Goal: Task Accomplishment & Management: Manage account settings

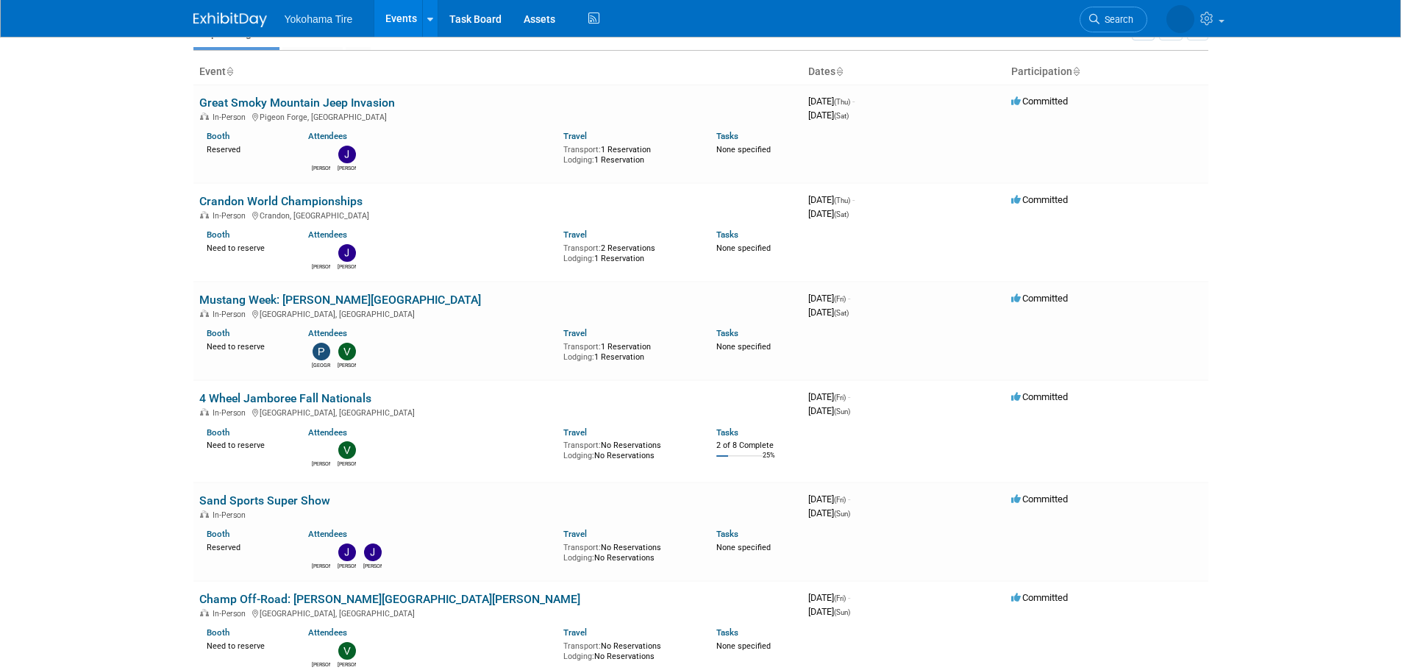
scroll to position [74, 0]
click at [362, 399] on link "4 Wheel Jamboree Fall Nationals" at bounding box center [285, 400] width 172 height 14
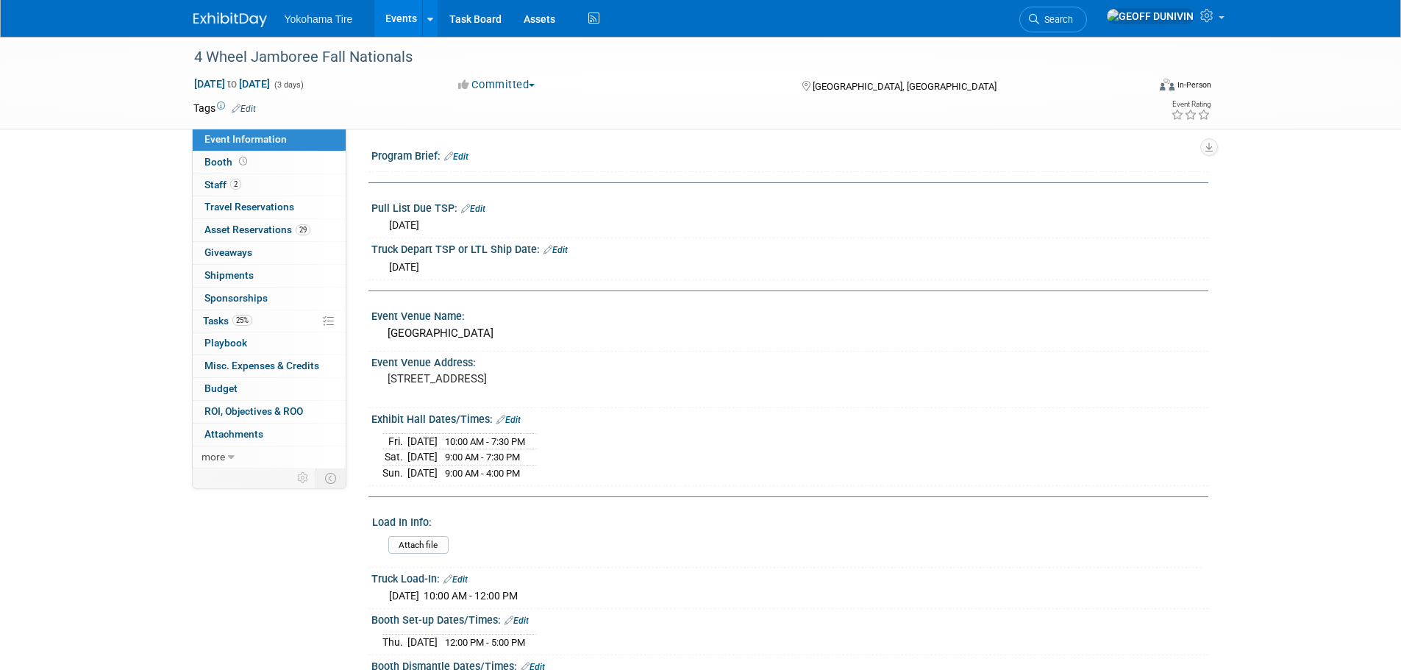
click at [478, 204] on link "Edit" at bounding box center [473, 209] width 24 height 10
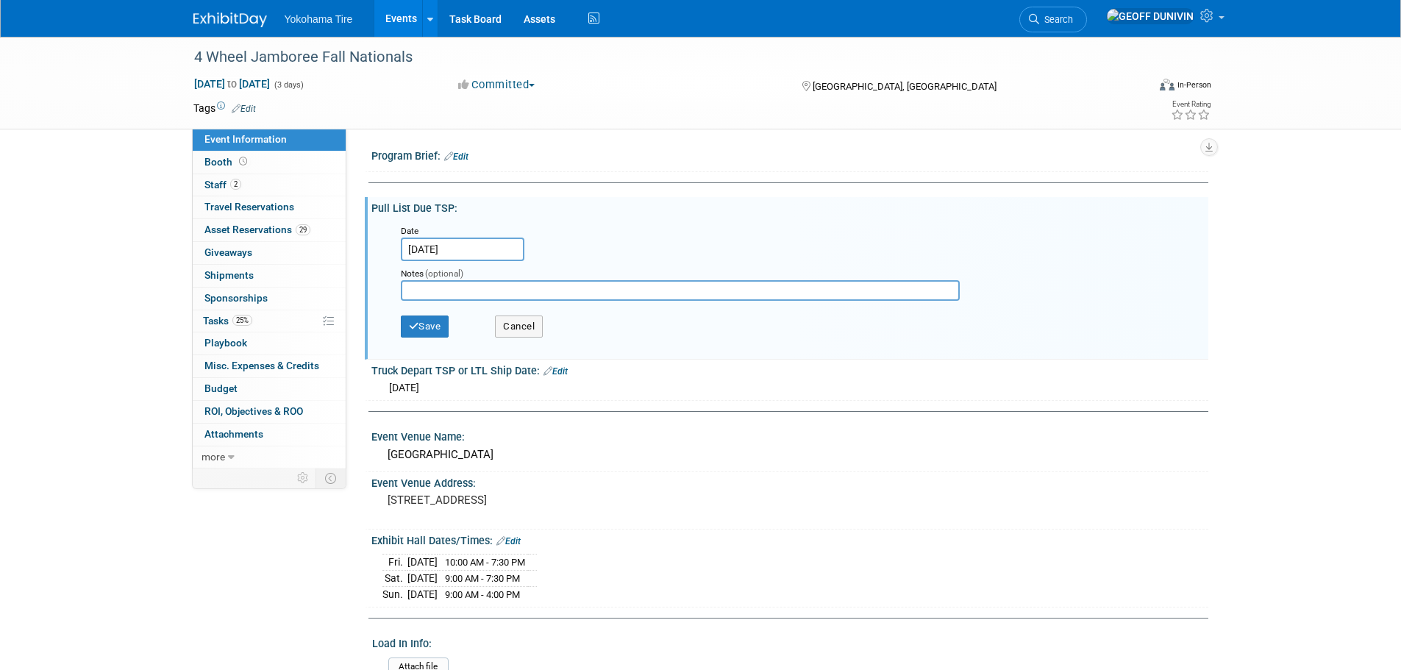
click at [459, 235] on div "Date" at bounding box center [463, 230] width 125 height 15
click at [460, 244] on input "[DATE]" at bounding box center [463, 249] width 124 height 24
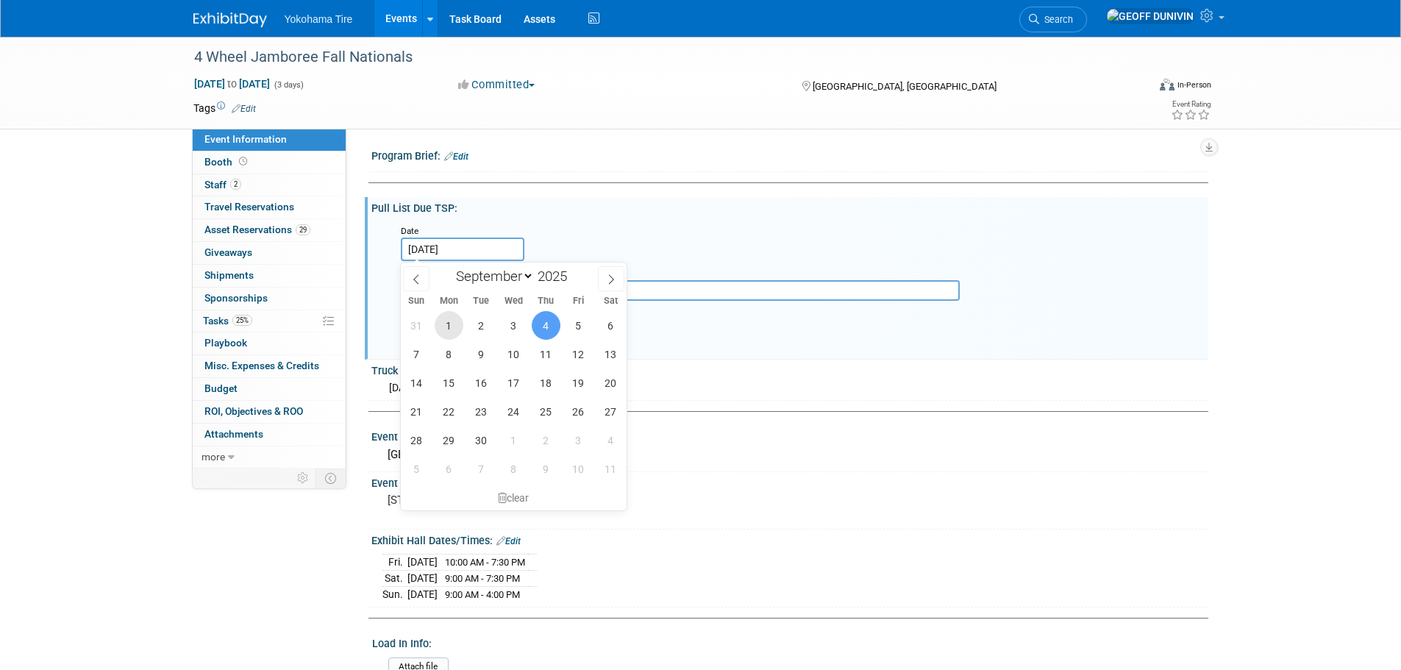
click at [459, 322] on span "1" at bounding box center [449, 325] width 29 height 29
type input "[DATE]"
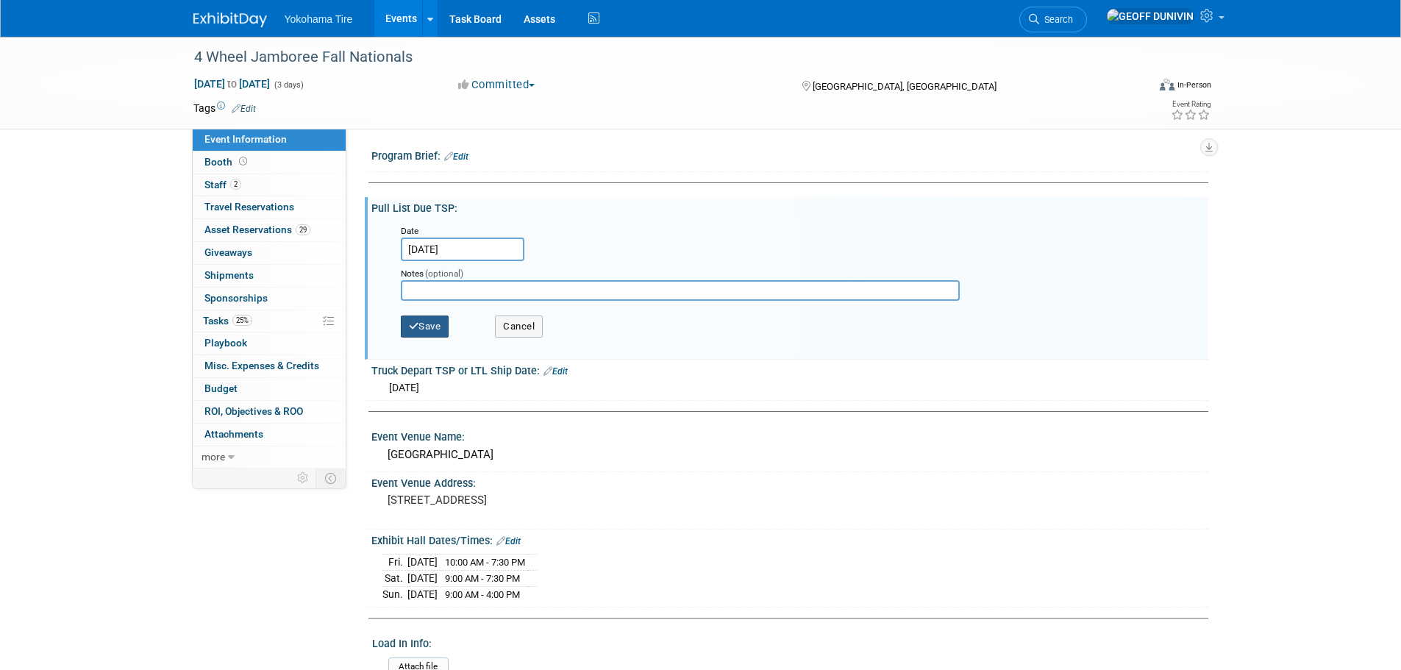
click at [440, 322] on button "Save" at bounding box center [425, 326] width 49 height 22
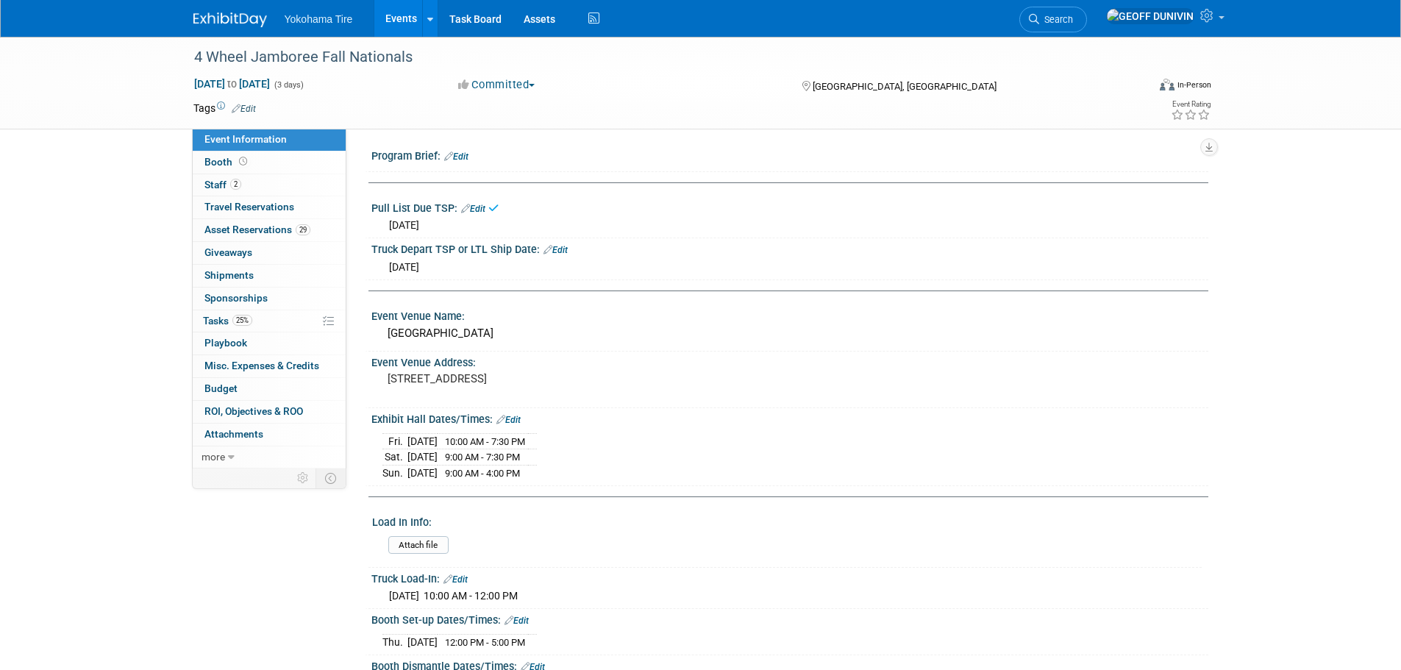
click at [558, 247] on link "Edit" at bounding box center [555, 250] width 24 height 10
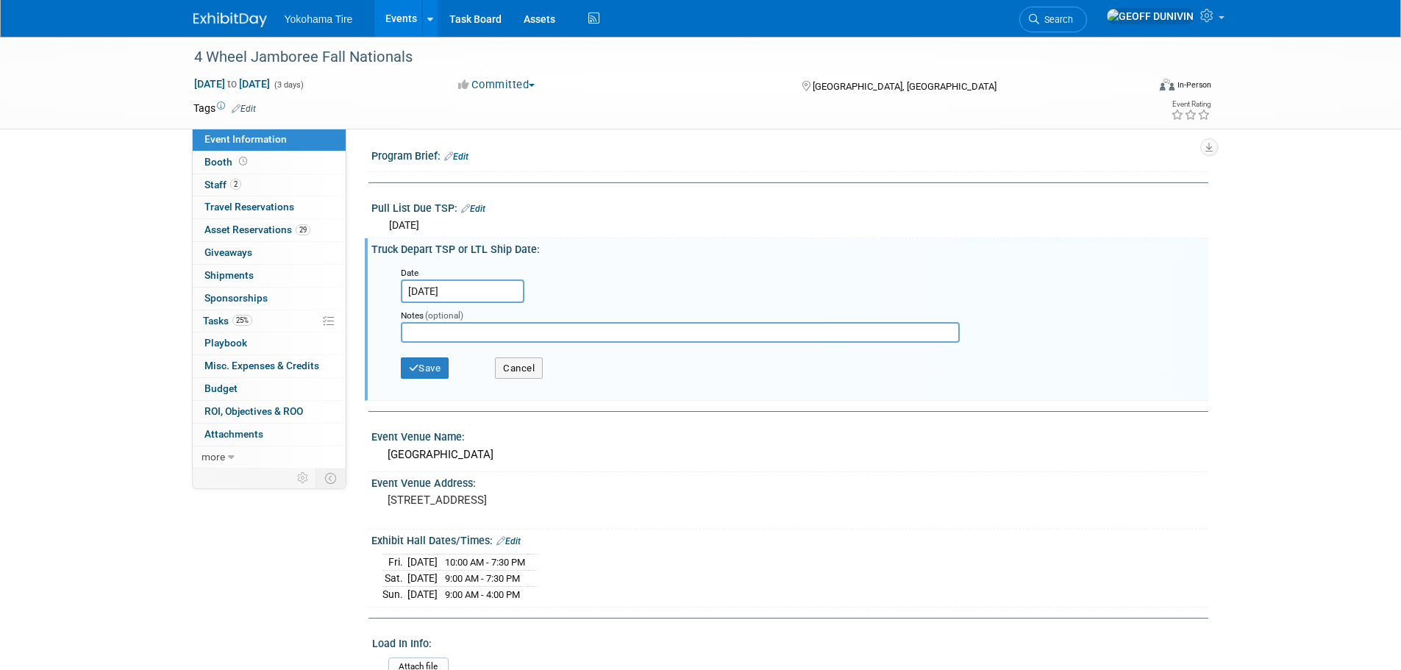
click at [486, 287] on input "[DATE]" at bounding box center [463, 291] width 124 height 24
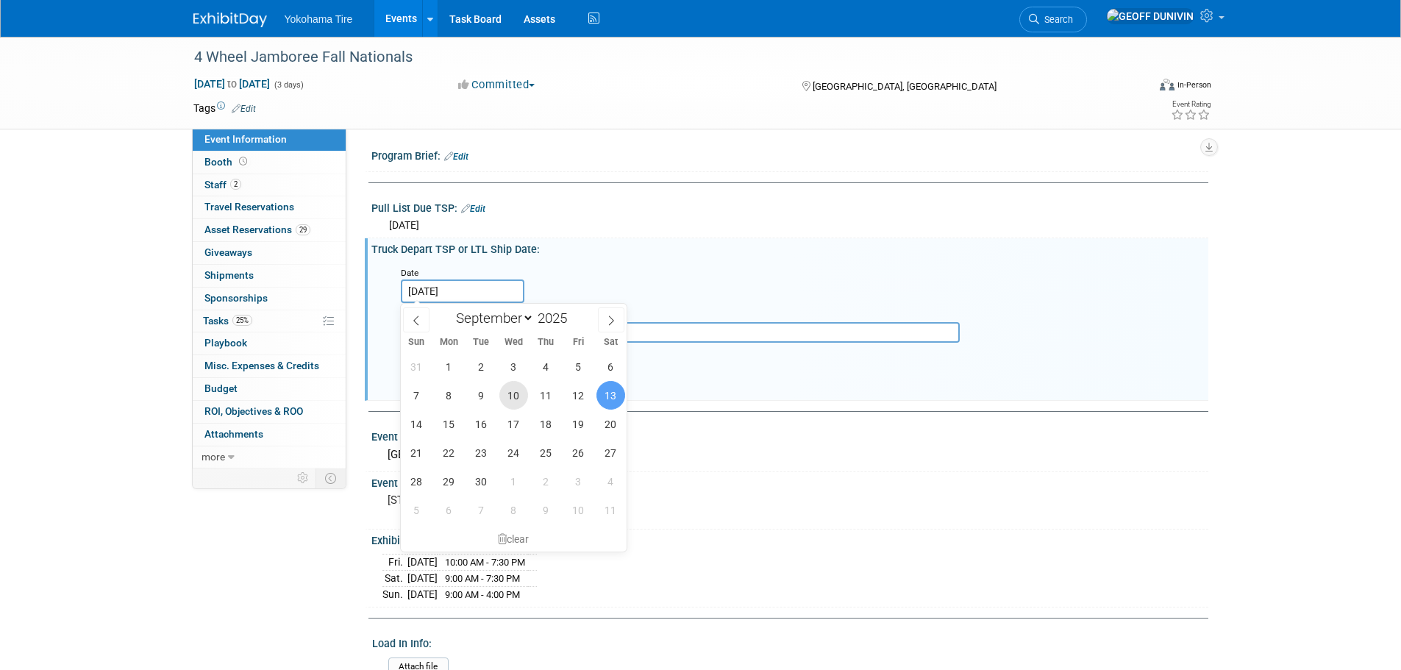
click at [506, 391] on span "10" at bounding box center [513, 395] width 29 height 29
type input "[DATE]"
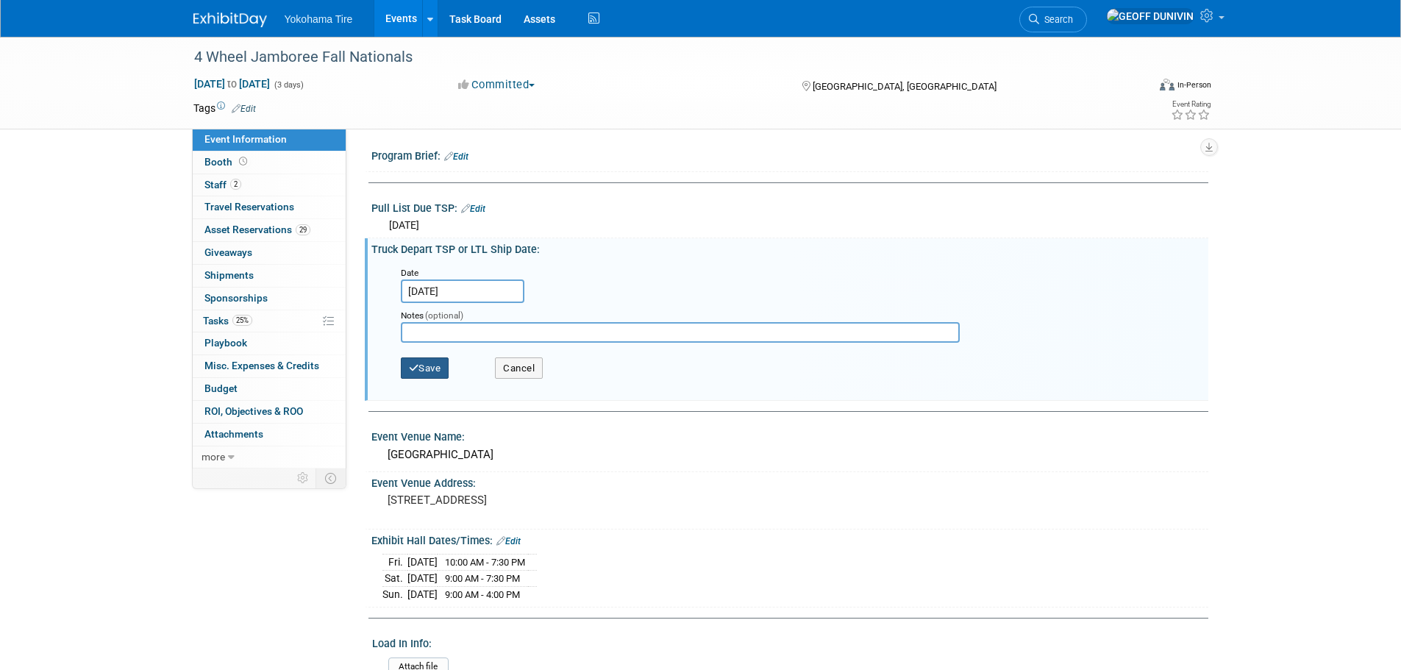
click at [440, 370] on button "Save" at bounding box center [425, 368] width 49 height 22
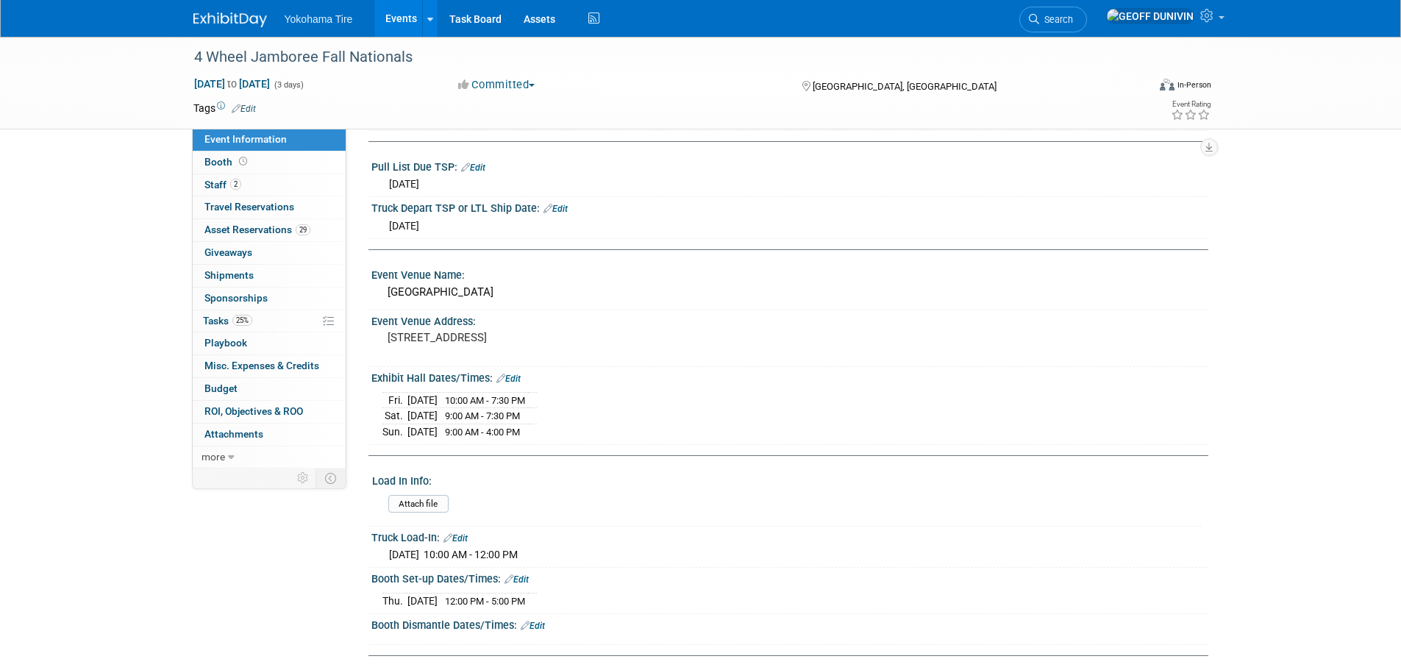
scroll to position [74, 0]
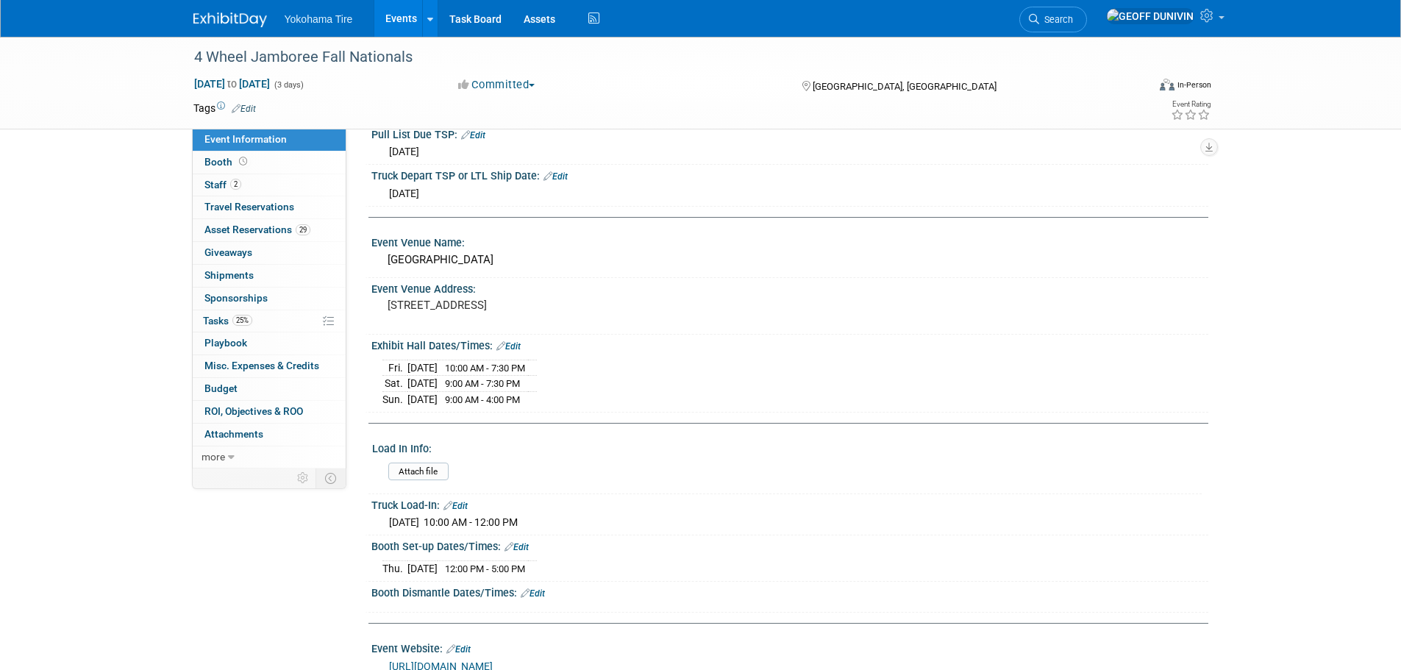
click at [467, 507] on link "Edit" at bounding box center [455, 506] width 24 height 10
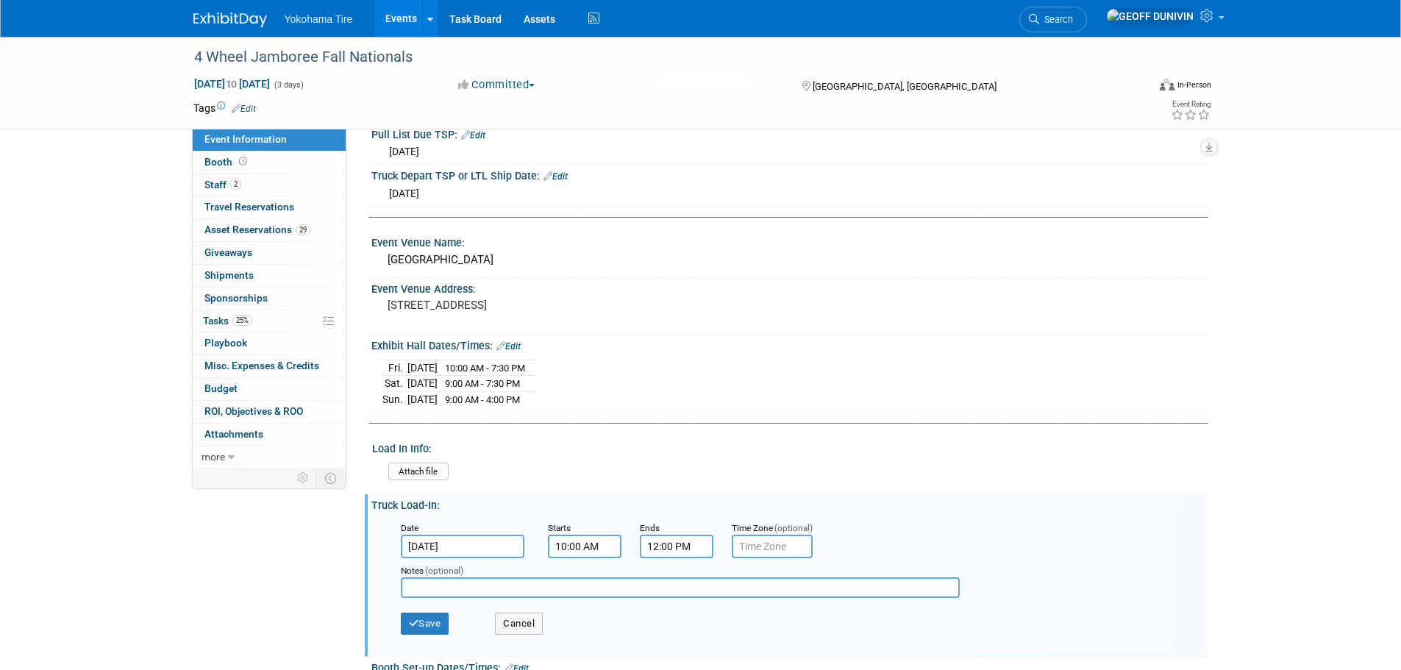
click at [592, 552] on input "10:00 AM" at bounding box center [585, 547] width 74 height 24
click at [585, 444] on span "10" at bounding box center [582, 450] width 28 height 26
click at [581, 483] on td "08" at bounding box center [574, 481] width 47 height 40
type input "8:00 AM"
click at [688, 510] on span at bounding box center [690, 516] width 99 height 26
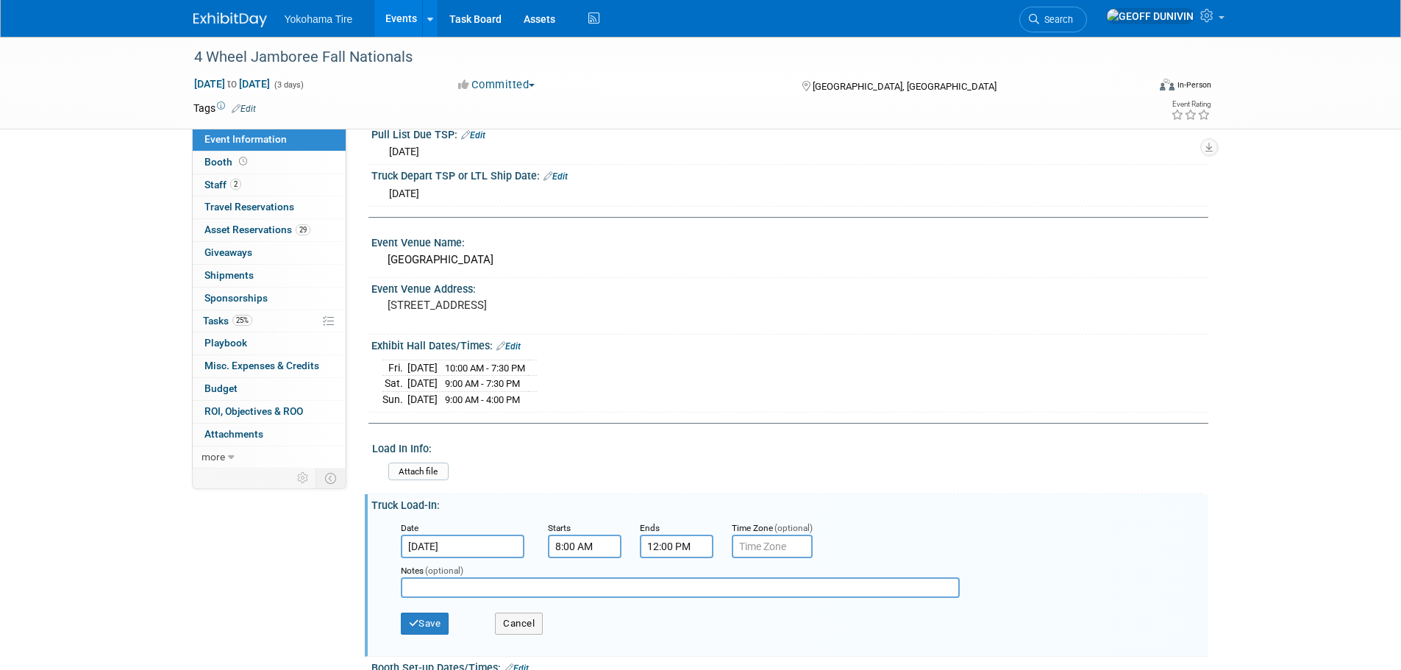
click at [676, 558] on div "Notes (optional)" at bounding box center [692, 581] width 605 height 47
click at [676, 549] on input "12:00 PM" at bounding box center [677, 547] width 74 height 24
click at [669, 454] on span "12" at bounding box center [674, 450] width 28 height 26
click at [767, 466] on td "10" at bounding box center [760, 481] width 47 height 40
type input "10:00 PM"
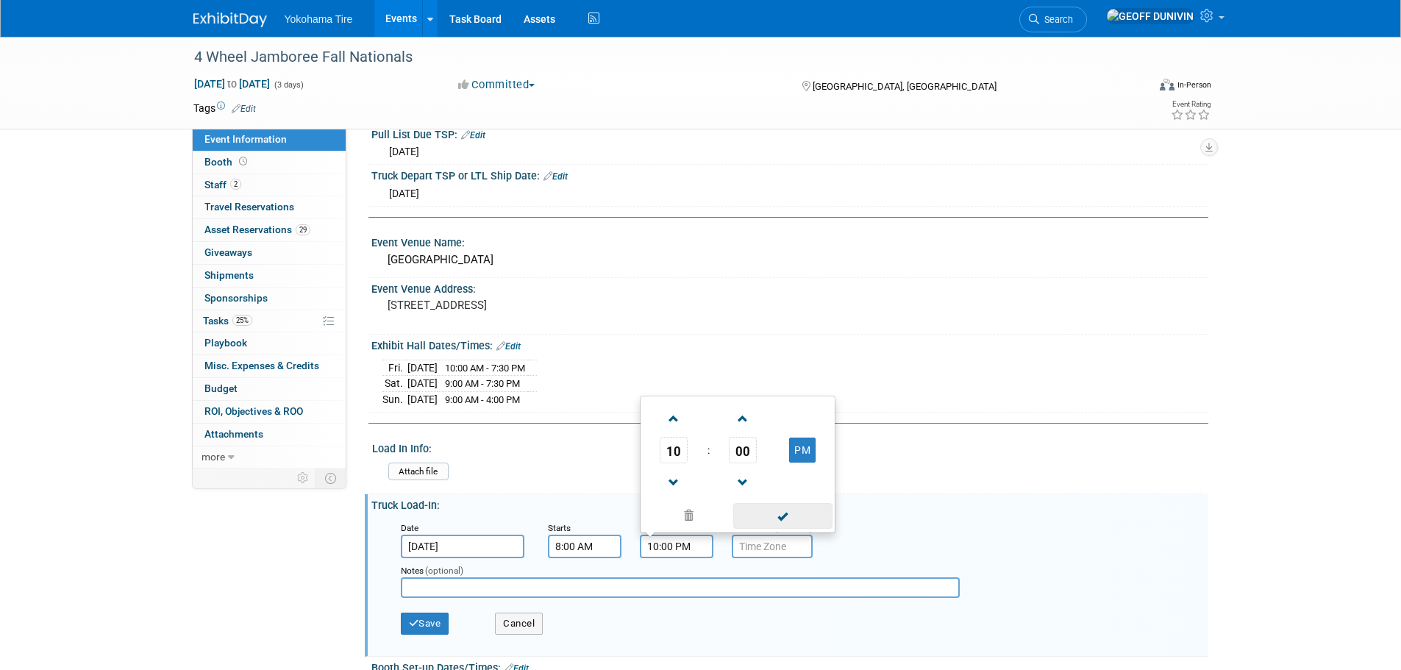
click at [766, 512] on span at bounding box center [782, 516] width 99 height 26
click at [424, 617] on button "Save" at bounding box center [425, 623] width 49 height 22
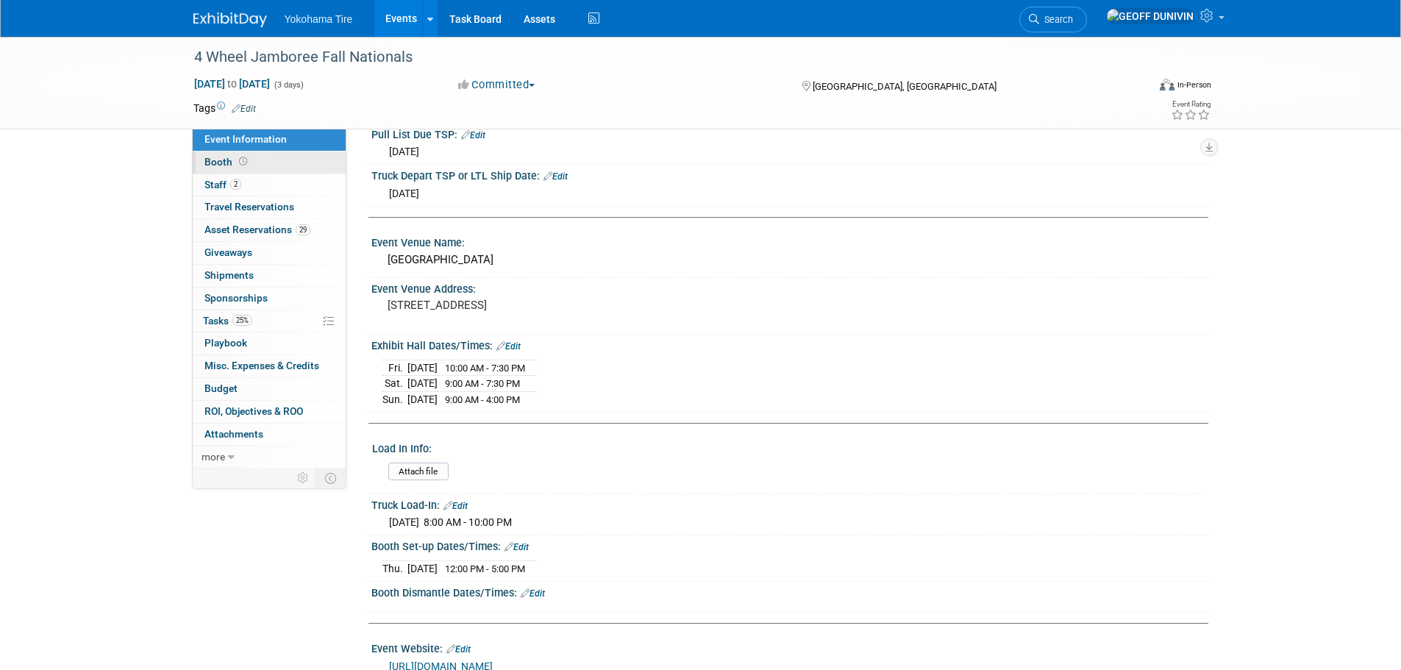
click at [266, 159] on link "Booth" at bounding box center [269, 162] width 153 height 22
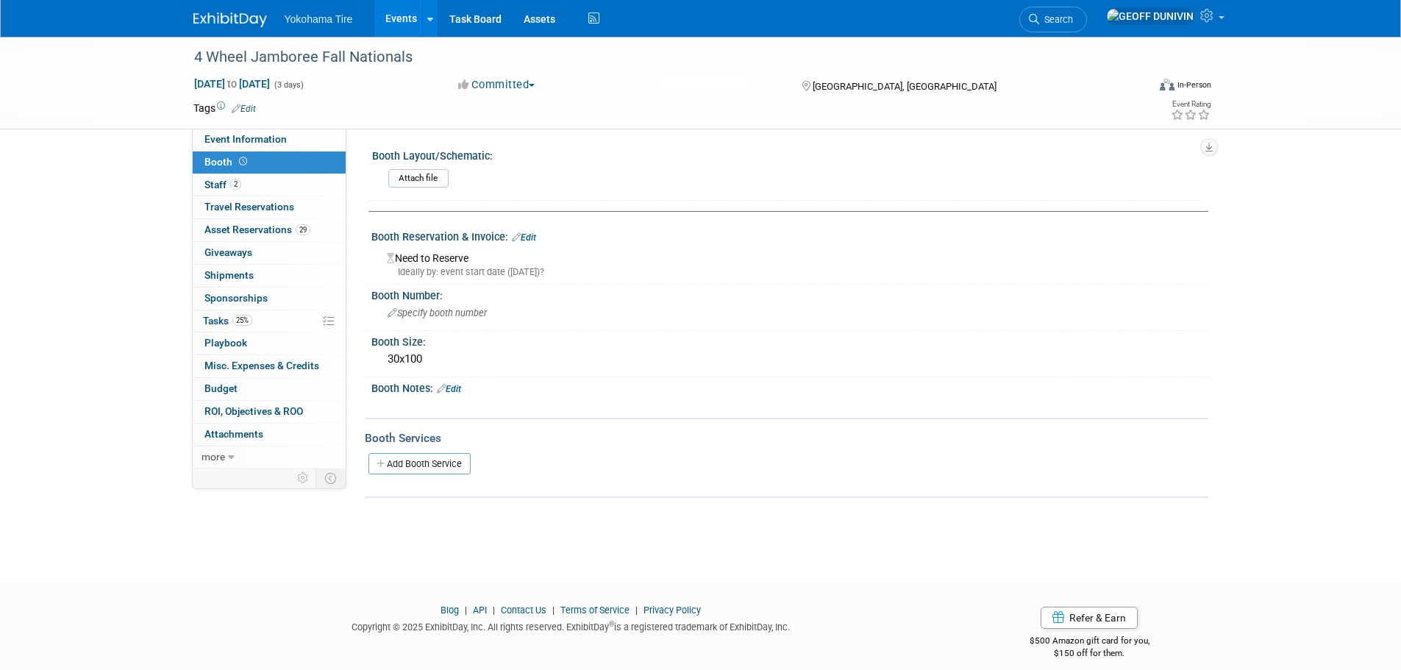
click at [532, 235] on link "Edit" at bounding box center [524, 237] width 24 height 10
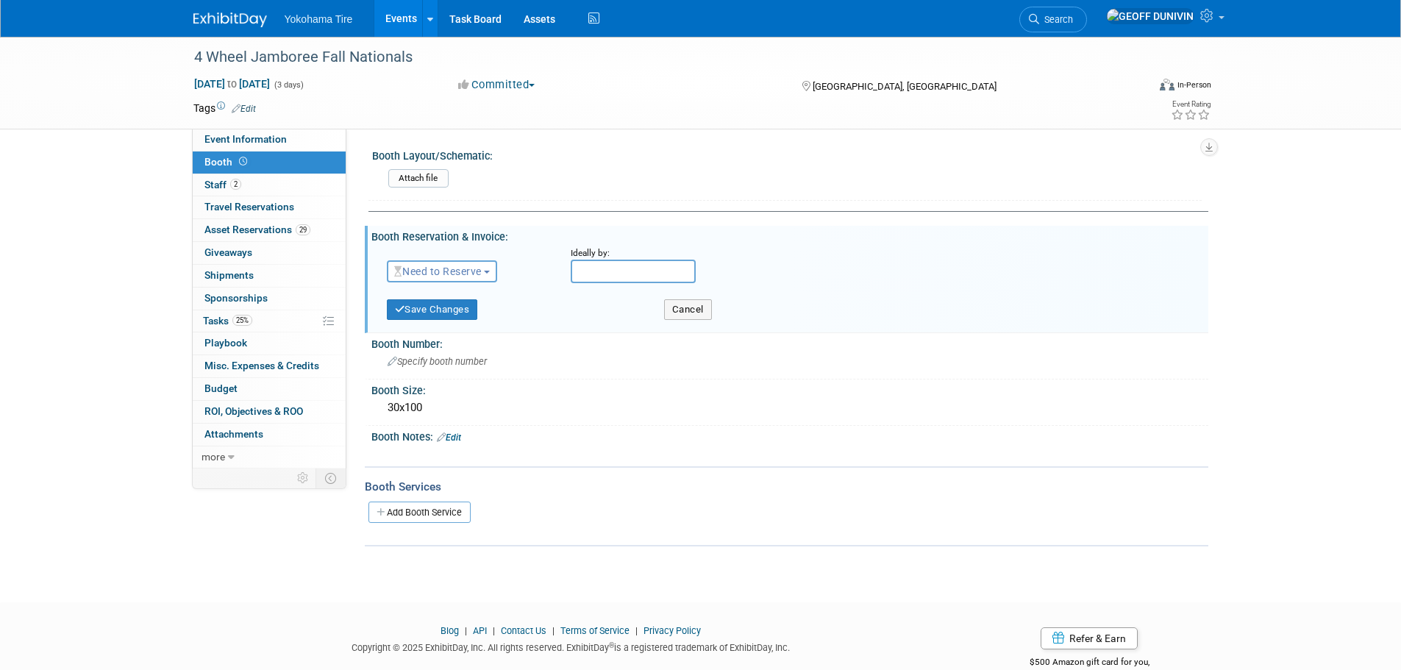
drag, startPoint x: 448, startPoint y: 287, endPoint x: 460, endPoint y: 271, distance: 19.4
click at [450, 285] on div "Need to Reserve Need to Reserve Reserved No Reservation Required" at bounding box center [468, 268] width 184 height 43
click at [460, 270] on span "Need to Reserve" at bounding box center [437, 271] width 87 height 12
click at [469, 329] on link "No Reservation Required" at bounding box center [465, 337] width 157 height 21
click at [448, 305] on button "Save Changes" at bounding box center [432, 309] width 91 height 21
